Goal: Task Accomplishment & Management: Manage account settings

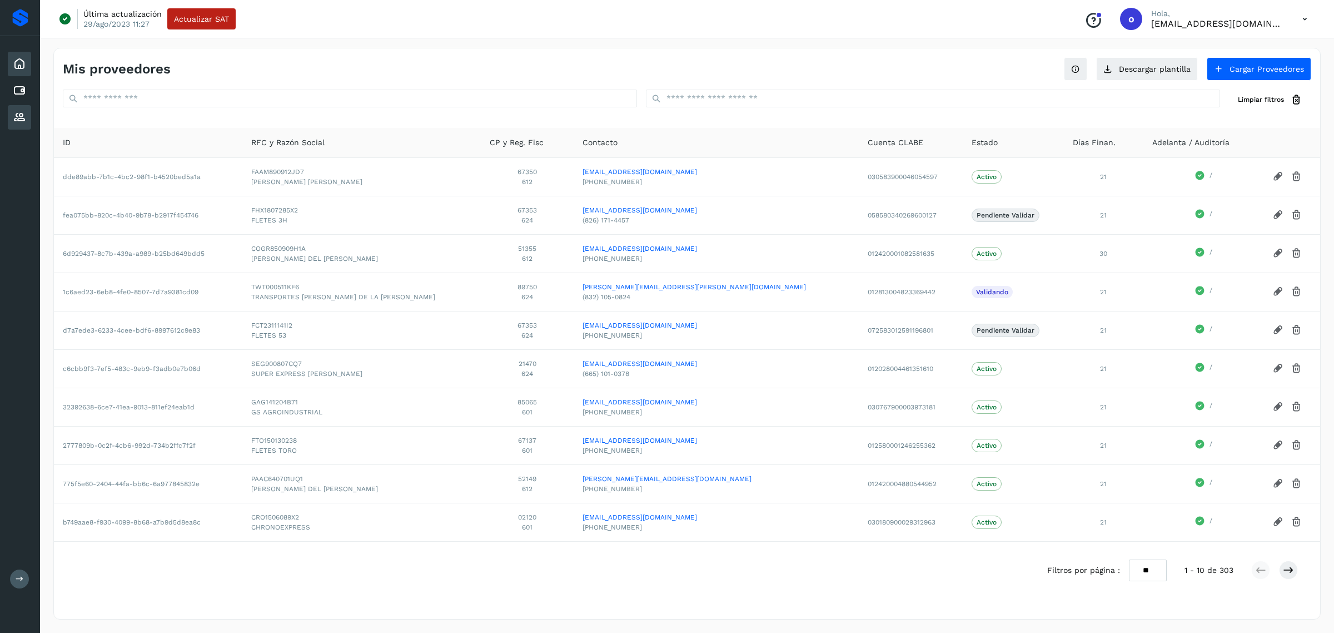
click at [23, 67] on icon at bounding box center [19, 63] width 13 height 13
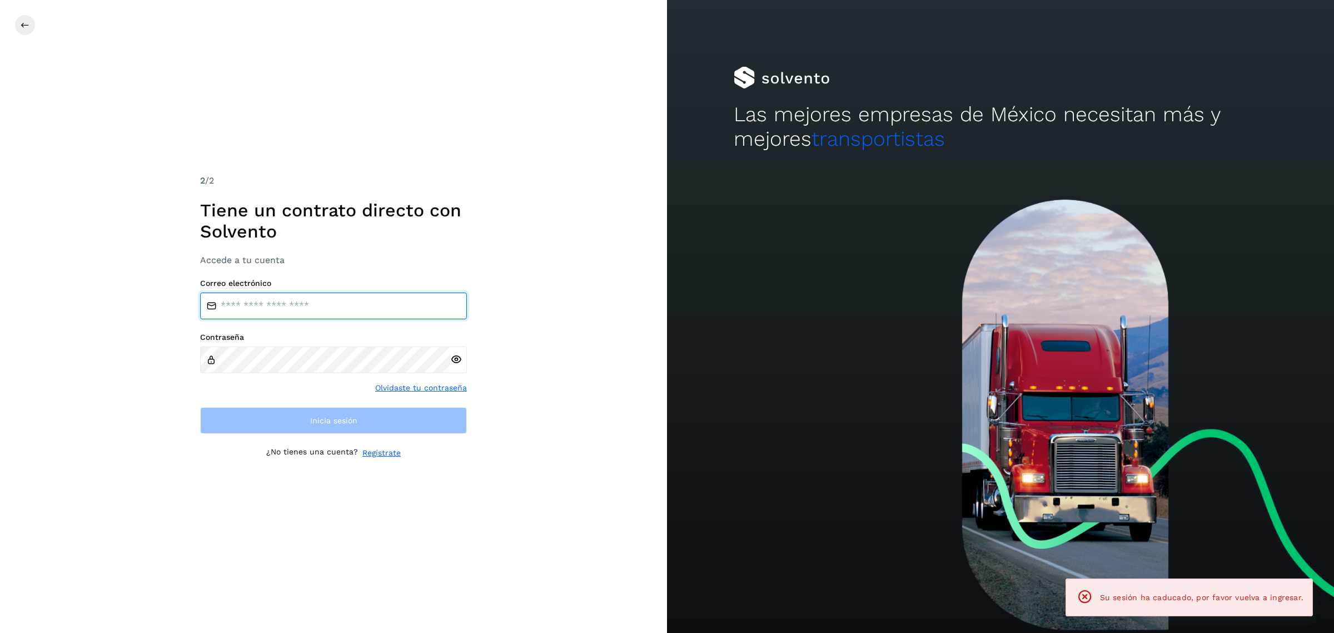
type input "**********"
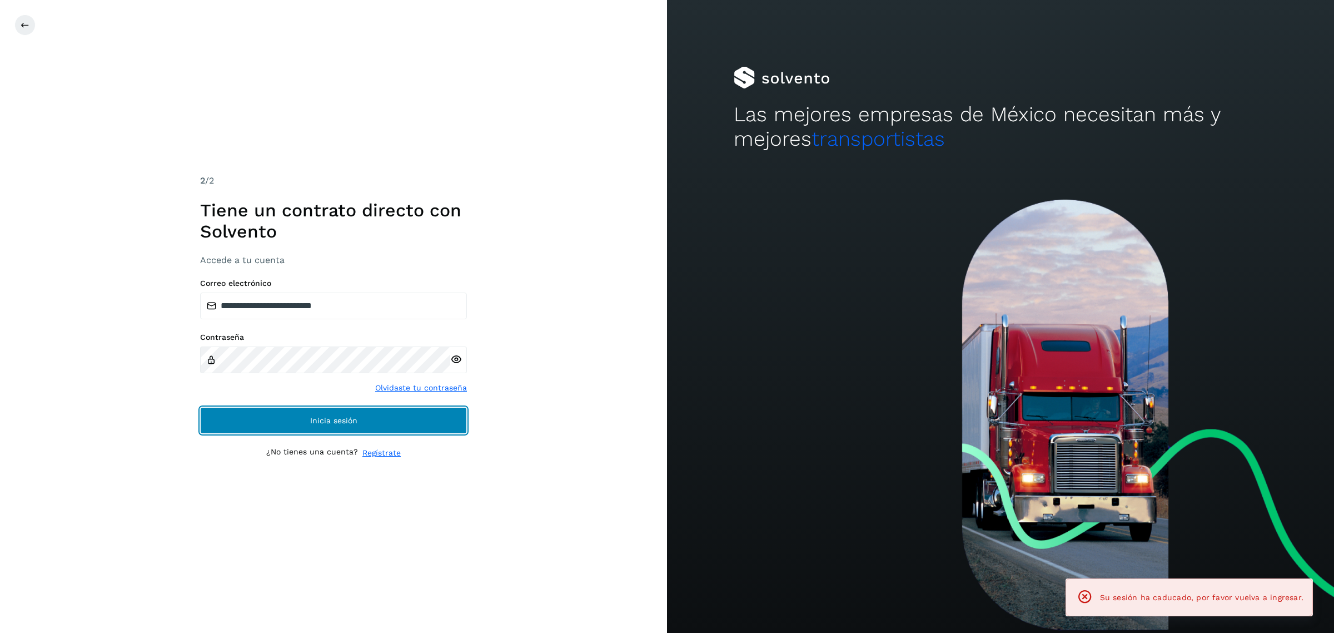
click at [285, 418] on button "Inicia sesión" at bounding box center [333, 420] width 267 height 27
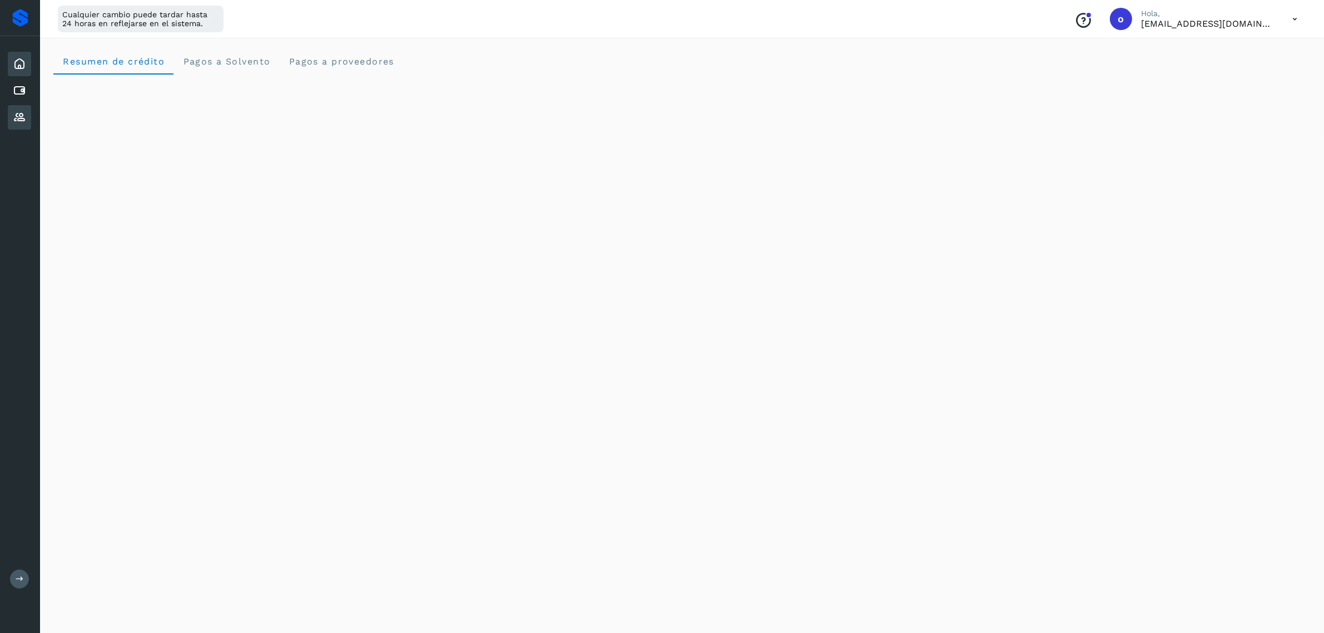
click at [25, 112] on icon at bounding box center [19, 117] width 13 height 13
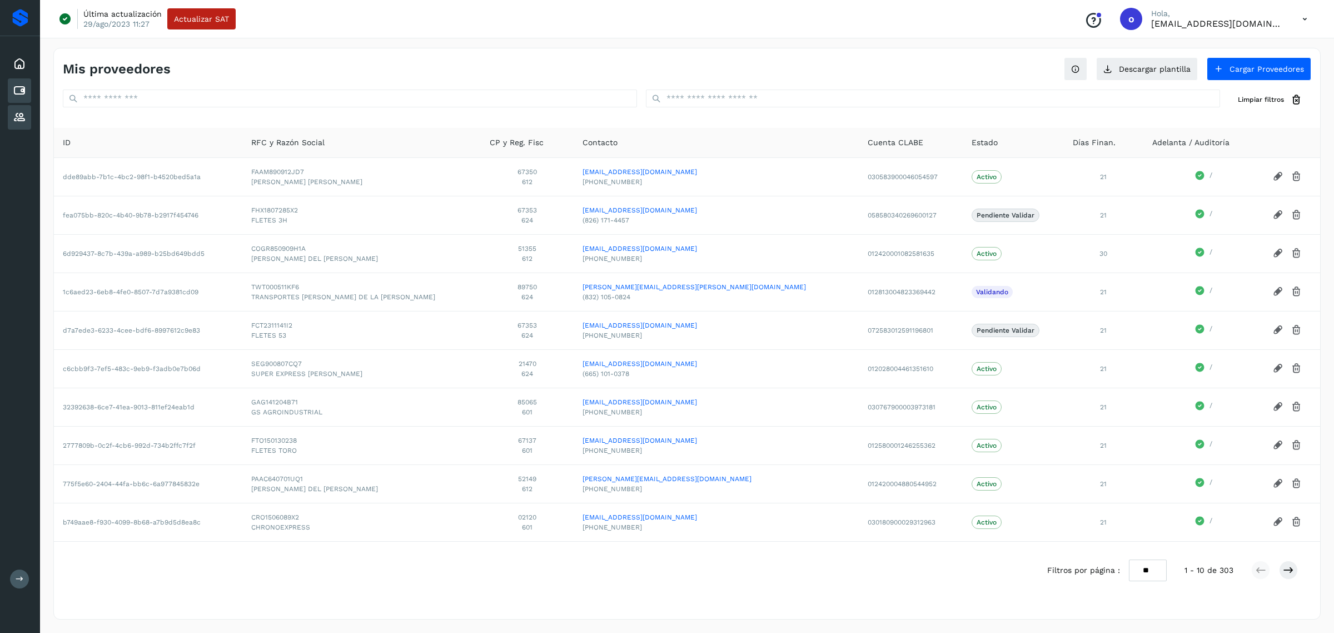
click at [27, 88] on div "Cuentas por pagar" at bounding box center [19, 90] width 23 height 24
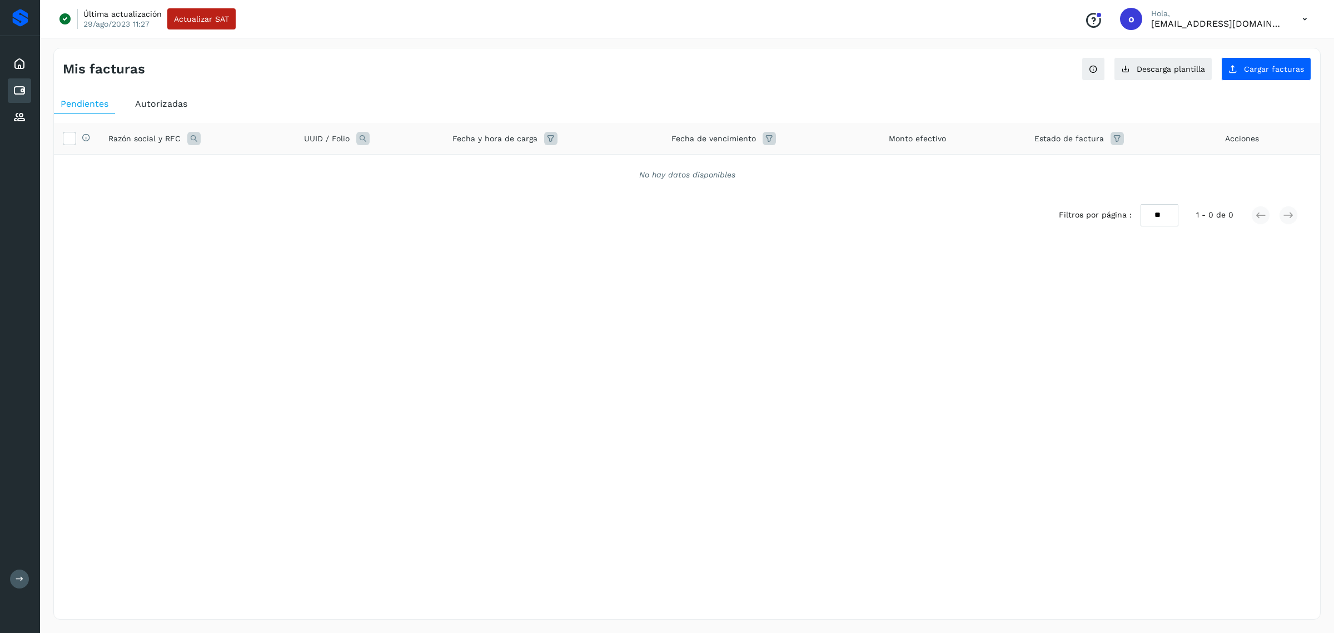
click at [167, 112] on div "Autorizadas" at bounding box center [161, 104] width 66 height 20
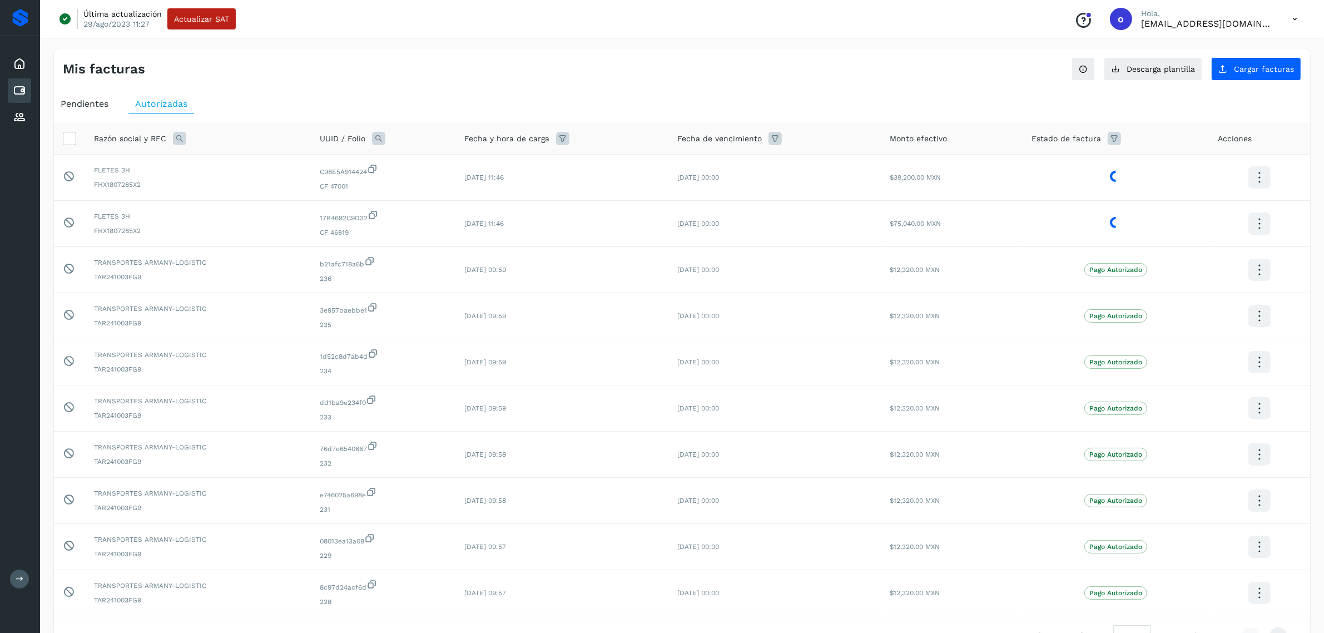
click at [69, 106] on span "Pendientes" at bounding box center [85, 103] width 48 height 11
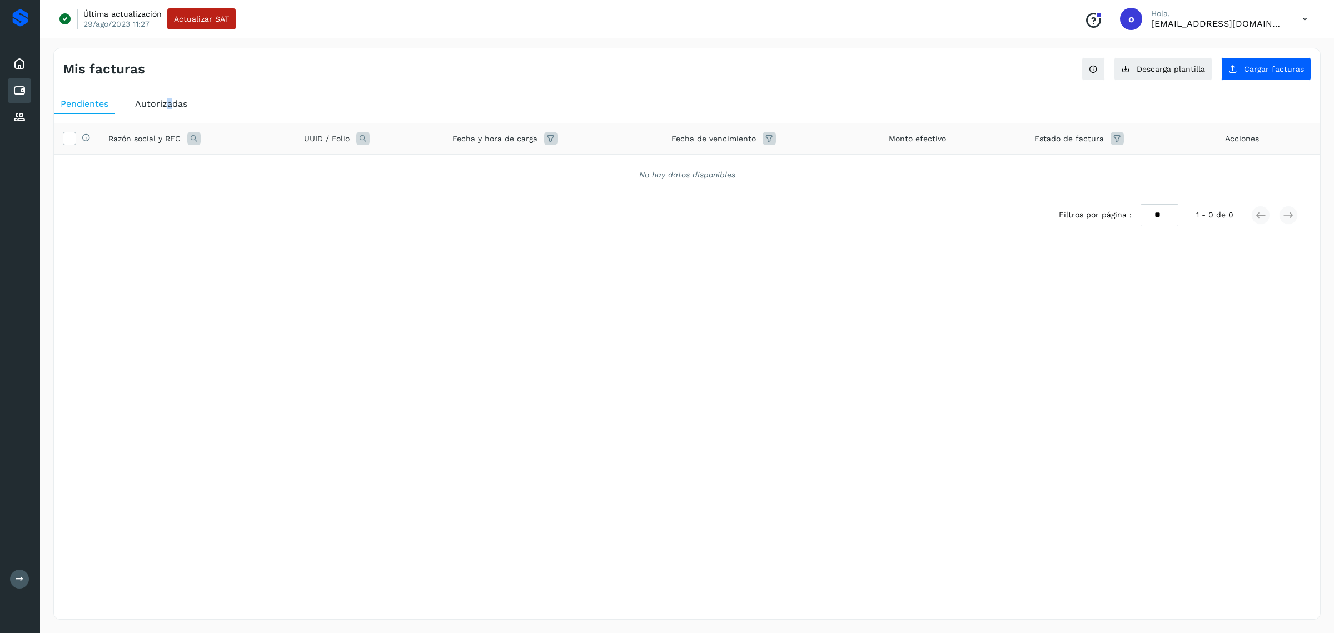
click at [170, 107] on span "Autorizadas" at bounding box center [161, 103] width 52 height 11
click at [102, 106] on span "Pendientes" at bounding box center [85, 103] width 48 height 11
click at [150, 95] on div "Autorizadas" at bounding box center [161, 104] width 66 height 20
click at [103, 106] on span "Pendientes" at bounding box center [85, 103] width 48 height 11
click at [25, 65] on icon at bounding box center [19, 63] width 13 height 13
